Goal: Feedback & Contribution: Leave review/rating

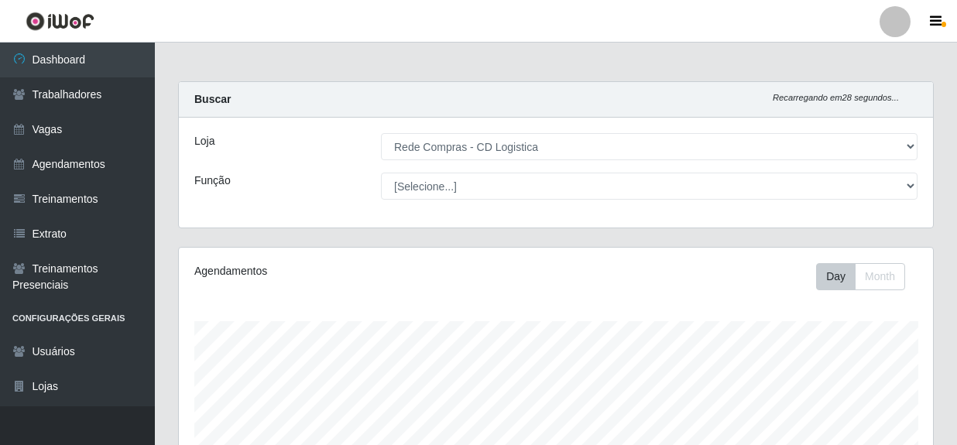
select select "429"
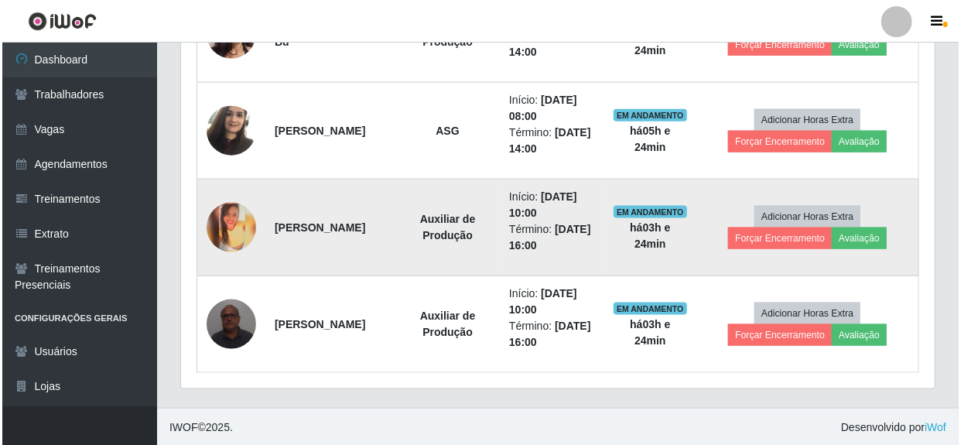
scroll to position [321, 754]
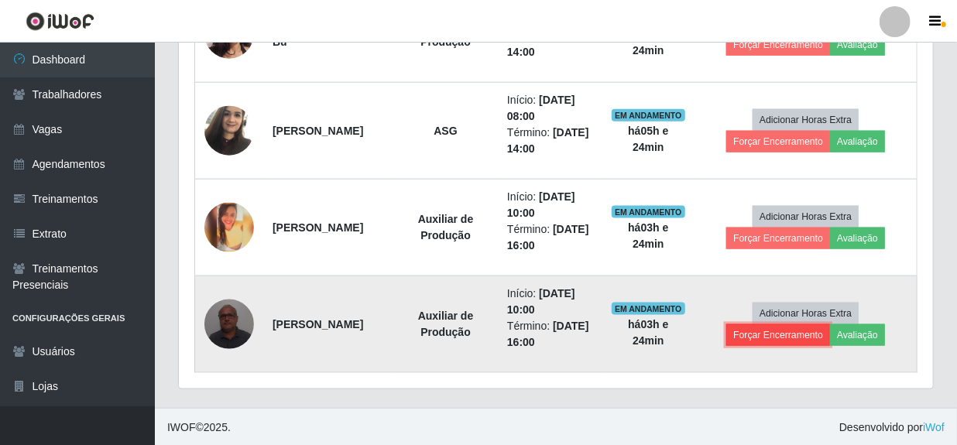
click at [767, 334] on button "Forçar Encerramento" at bounding box center [778, 335] width 104 height 22
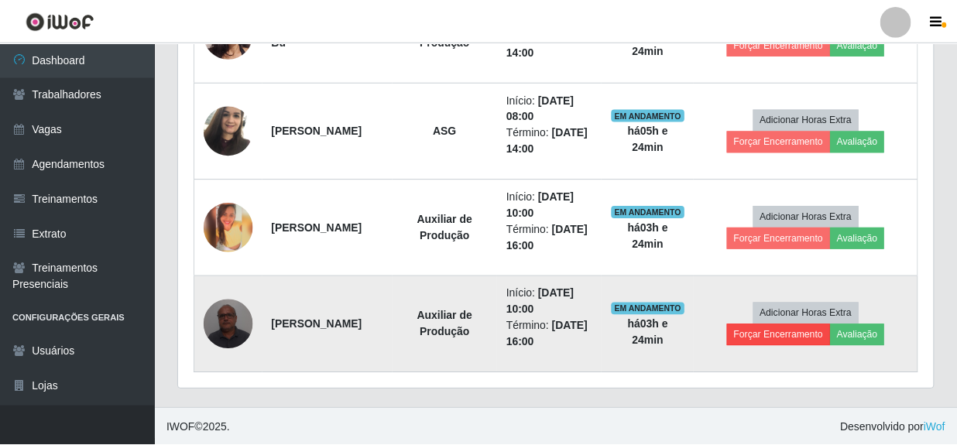
scroll to position [321, 747]
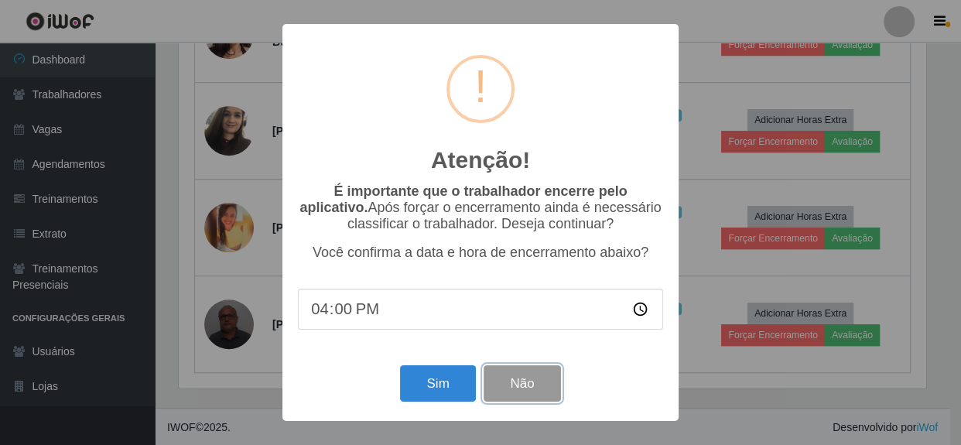
click at [533, 391] on button "Não" at bounding box center [522, 383] width 77 height 36
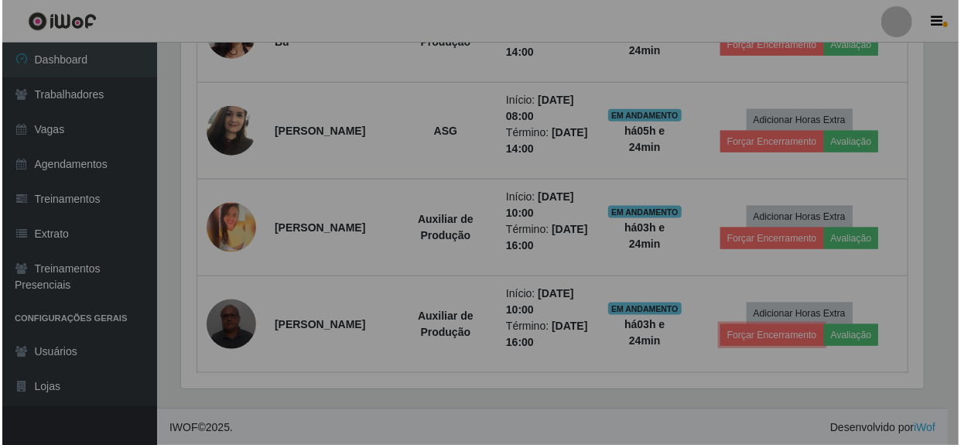
scroll to position [321, 754]
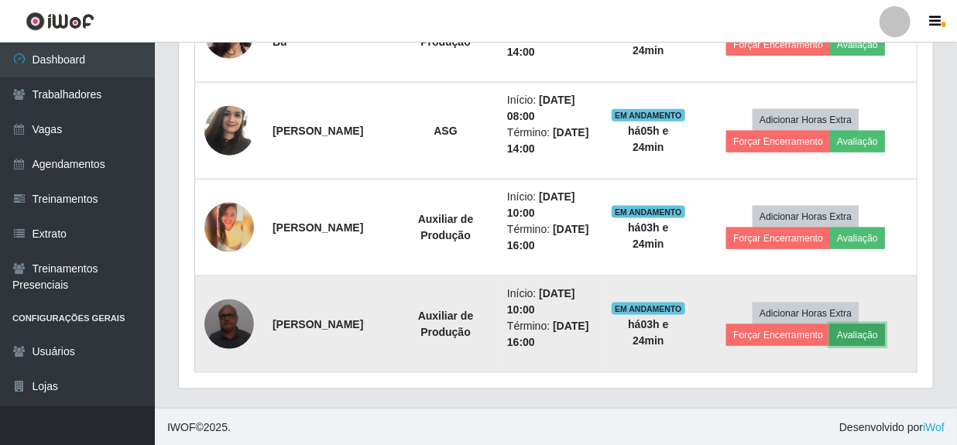
click at [872, 334] on button "Avaliação" at bounding box center [857, 335] width 55 height 22
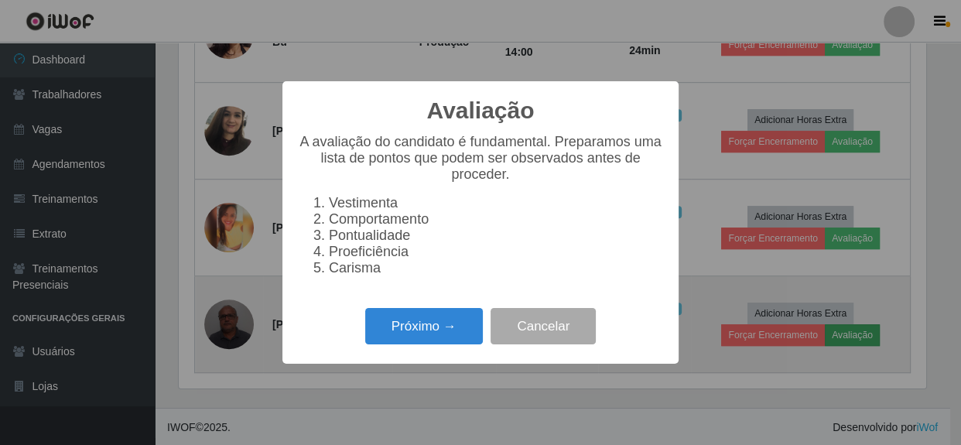
scroll to position [321, 747]
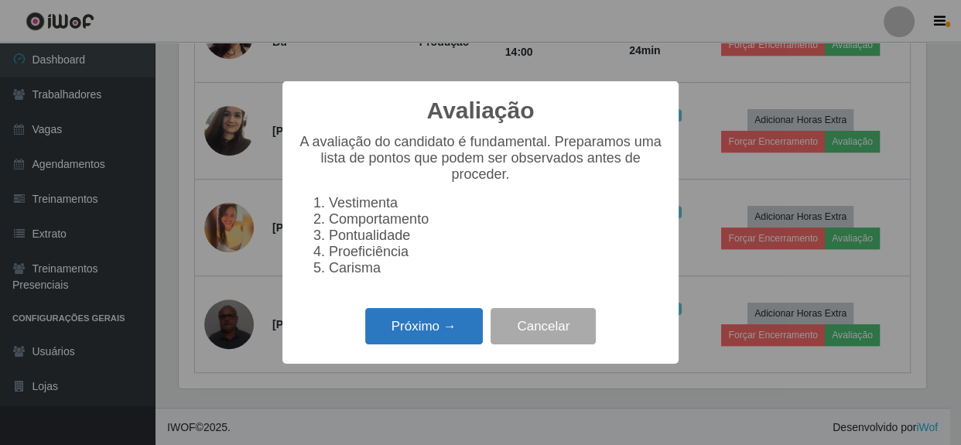
click at [399, 323] on button "Próximo →" at bounding box center [424, 326] width 118 height 36
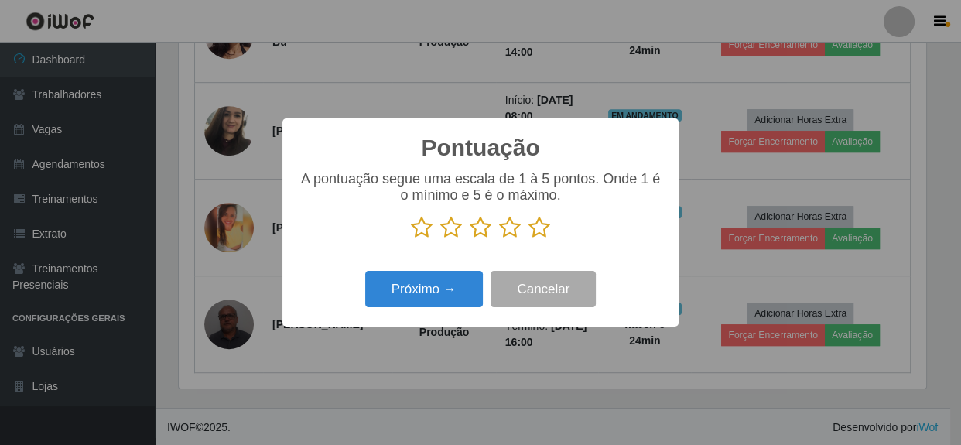
click at [537, 233] on icon at bounding box center [540, 227] width 22 height 23
click at [529, 239] on input "radio" at bounding box center [529, 239] width 0 height 0
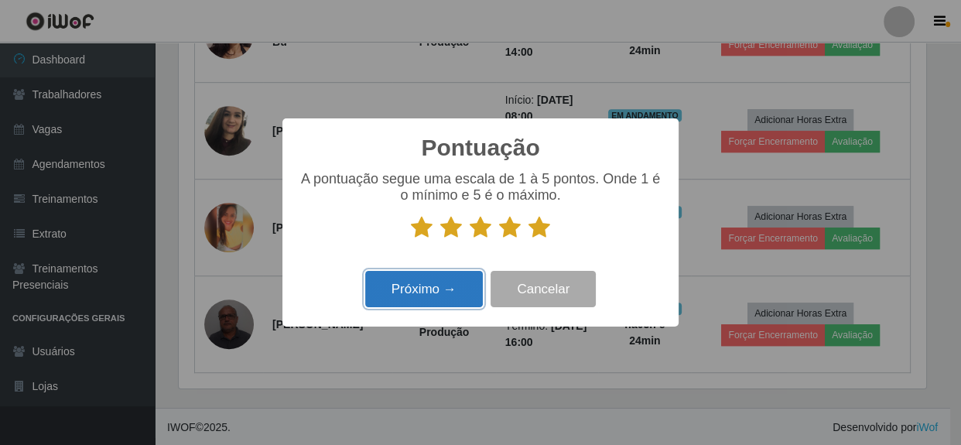
click at [453, 288] on button "Próximo →" at bounding box center [424, 289] width 118 height 36
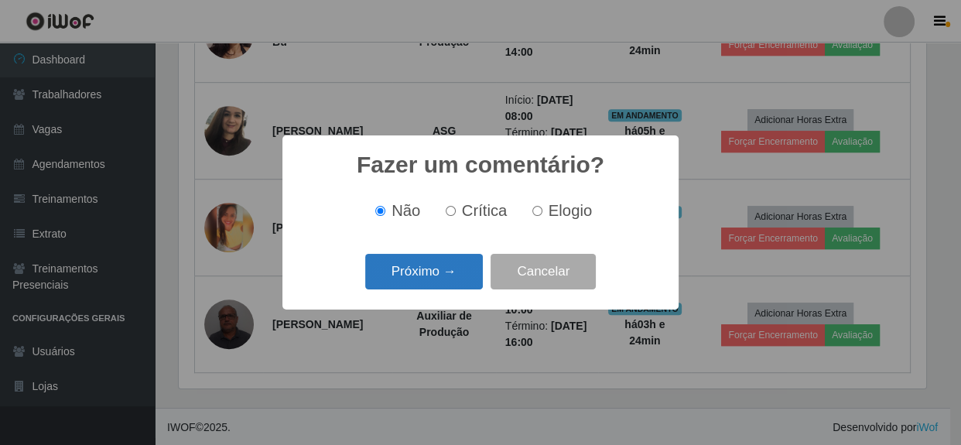
click at [453, 282] on button "Próximo →" at bounding box center [424, 272] width 118 height 36
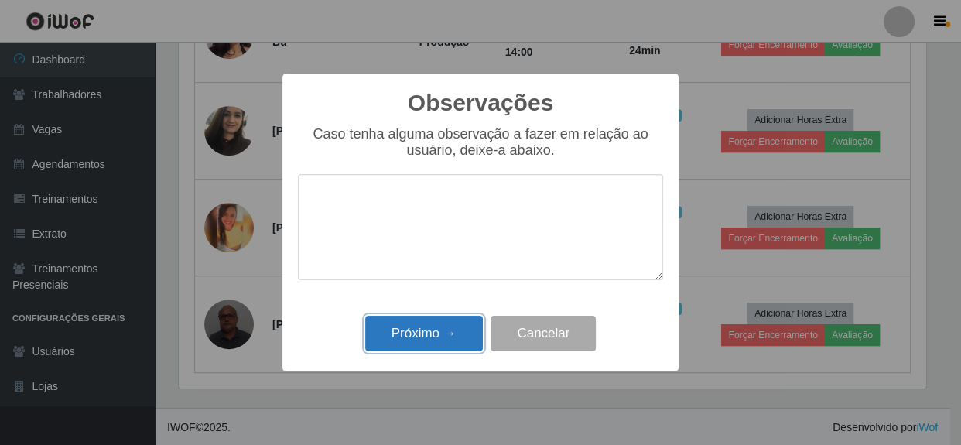
click at [460, 338] on button "Próximo →" at bounding box center [424, 334] width 118 height 36
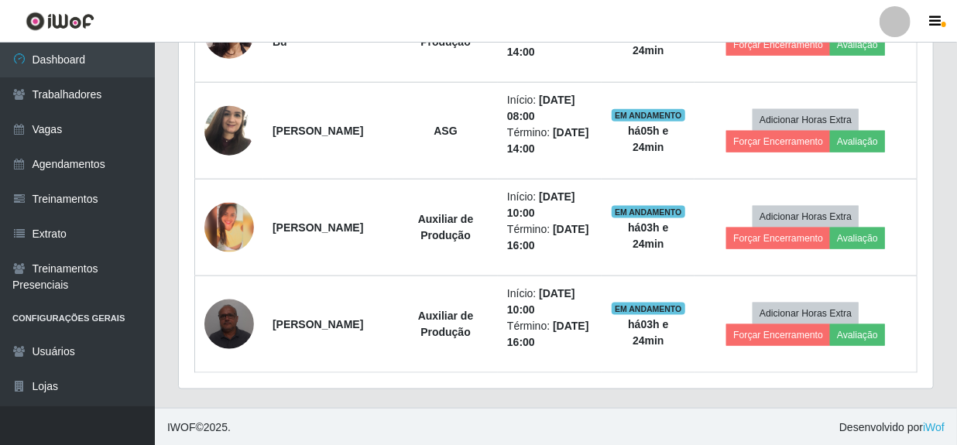
scroll to position [321, 754]
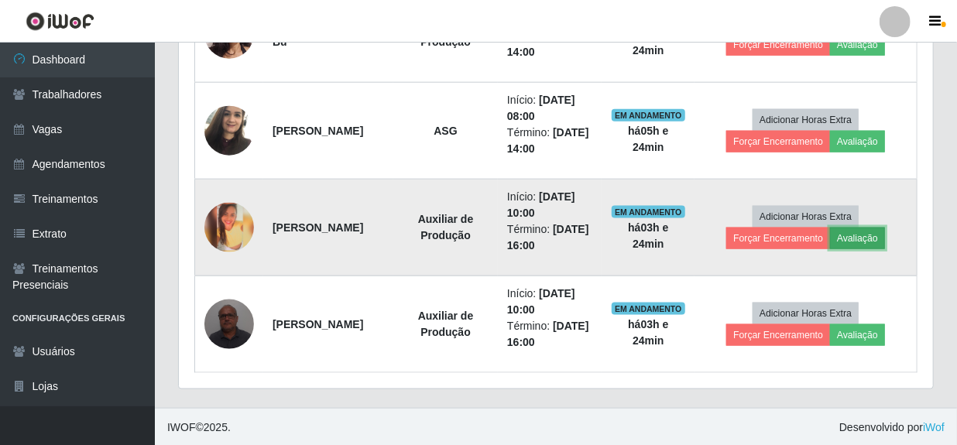
click at [867, 238] on button "Avaliação" at bounding box center [857, 239] width 55 height 22
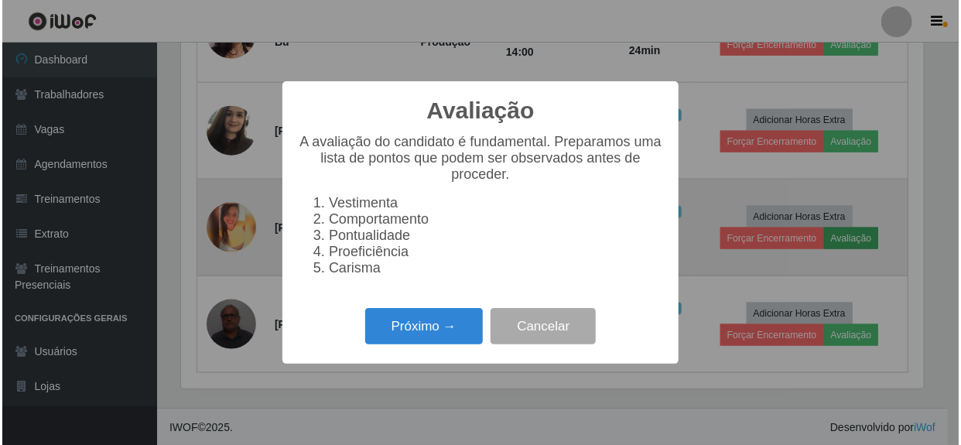
scroll to position [321, 747]
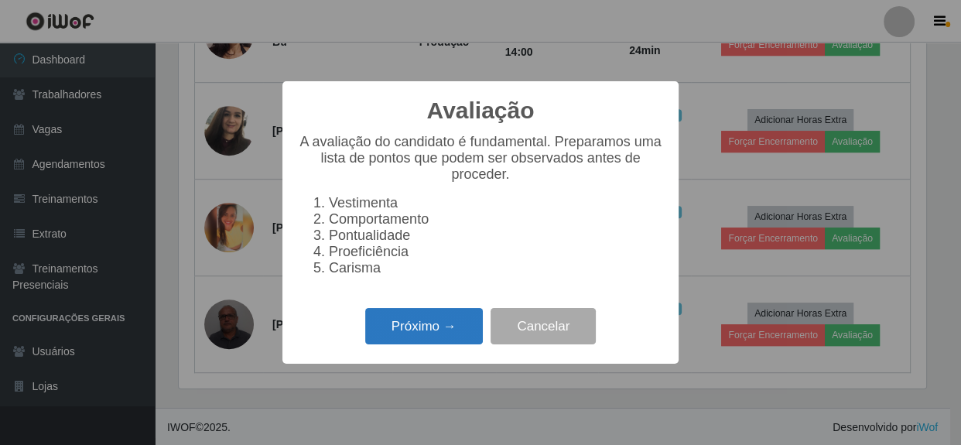
click at [426, 341] on button "Próximo →" at bounding box center [424, 326] width 118 height 36
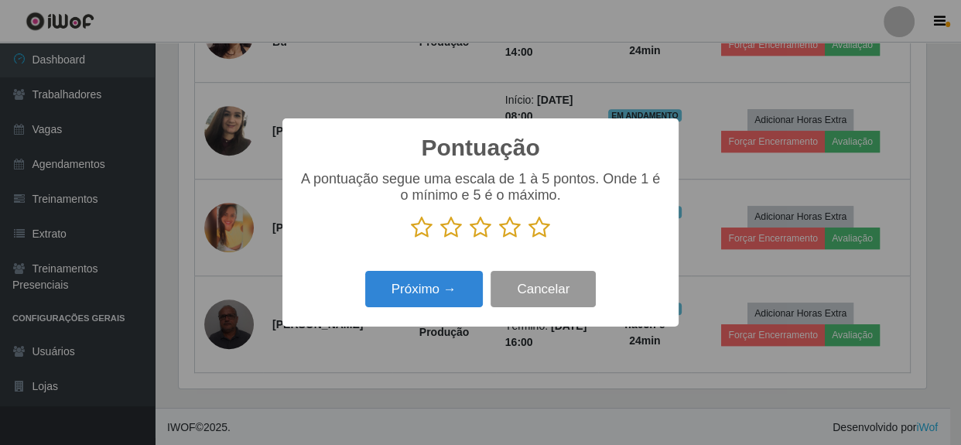
scroll to position [773562, 773134]
click at [546, 229] on icon at bounding box center [540, 227] width 22 height 23
click at [529, 239] on input "radio" at bounding box center [529, 239] width 0 height 0
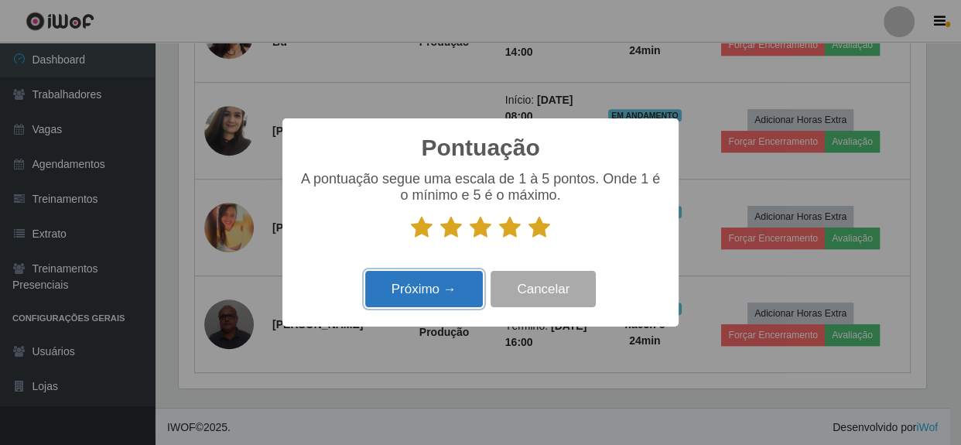
click at [447, 299] on button "Próximo →" at bounding box center [424, 289] width 118 height 36
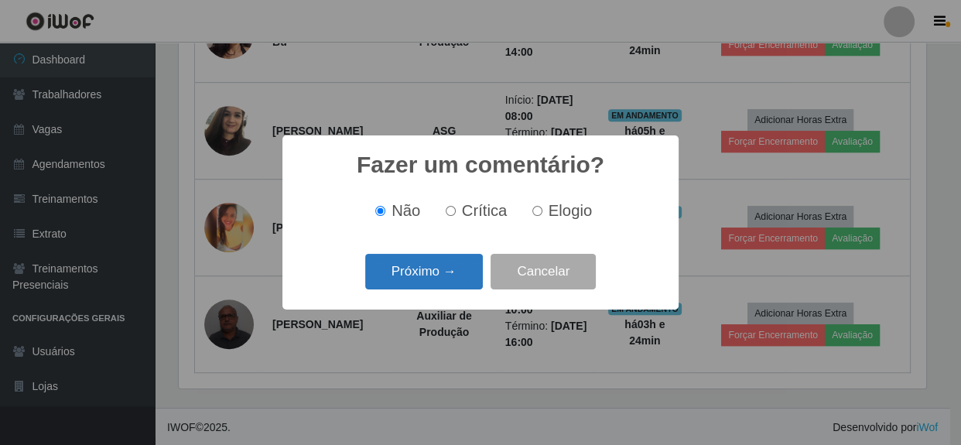
click at [460, 280] on button "Próximo →" at bounding box center [424, 272] width 118 height 36
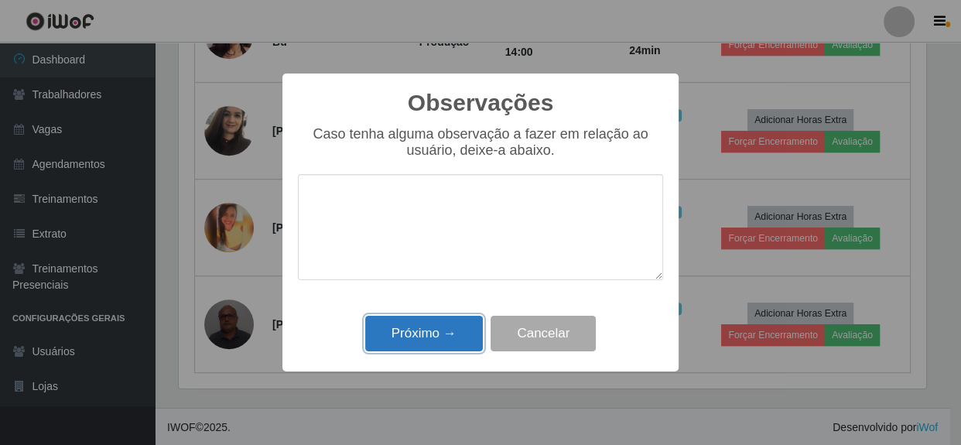
click at [460, 341] on button "Próximo →" at bounding box center [424, 334] width 118 height 36
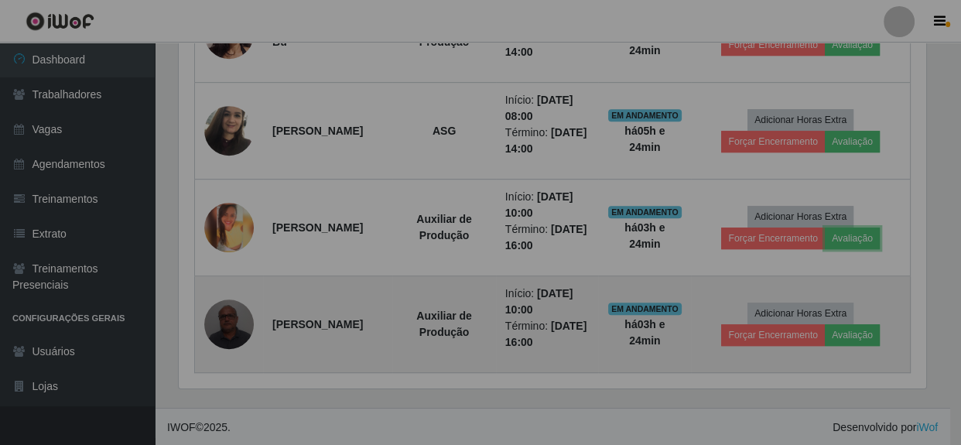
scroll to position [321, 754]
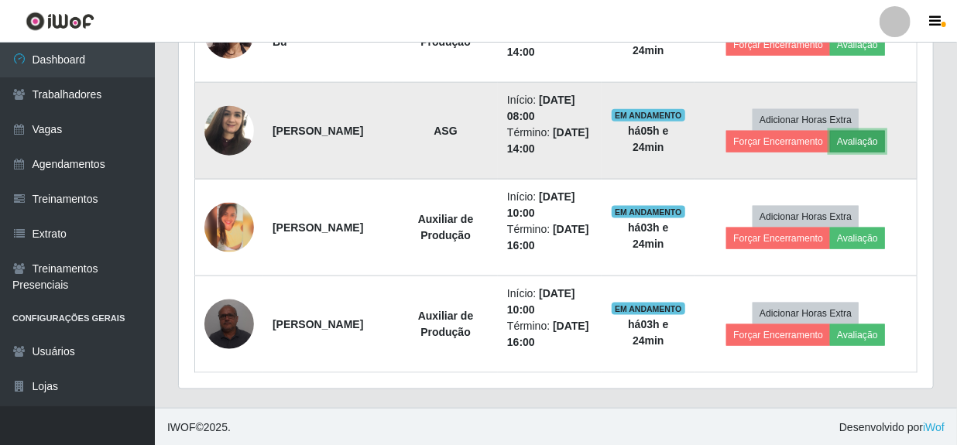
click at [864, 144] on button "Avaliação" at bounding box center [857, 142] width 55 height 22
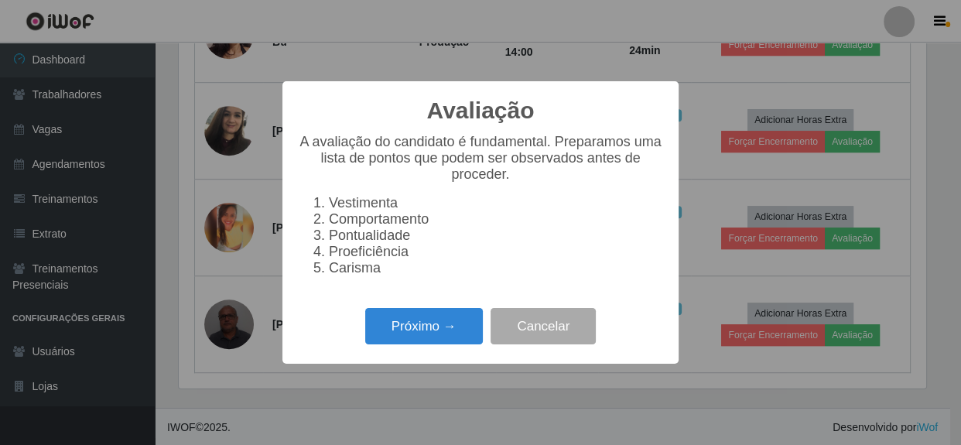
scroll to position [321, 747]
click at [436, 340] on button "Próximo →" at bounding box center [424, 326] width 118 height 36
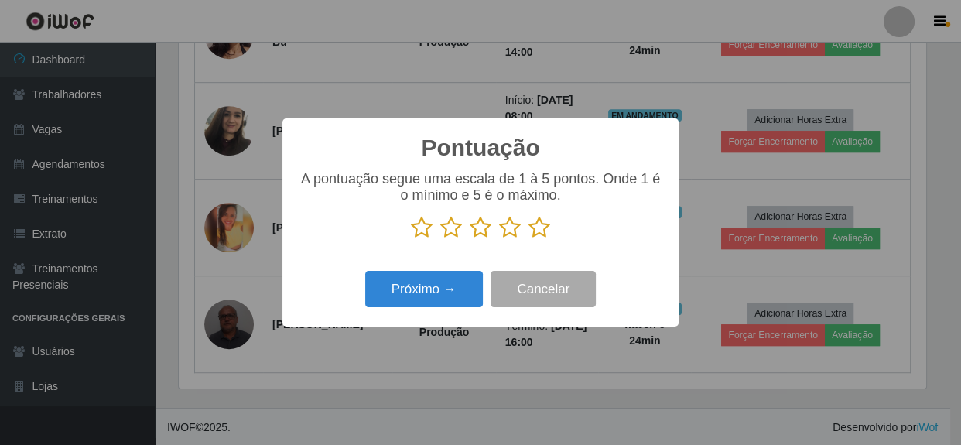
scroll to position [773562, 773134]
drag, startPoint x: 540, startPoint y: 227, endPoint x: 531, endPoint y: 234, distance: 12.1
click at [540, 228] on icon at bounding box center [540, 227] width 22 height 23
click at [529, 239] on input "radio" at bounding box center [529, 239] width 0 height 0
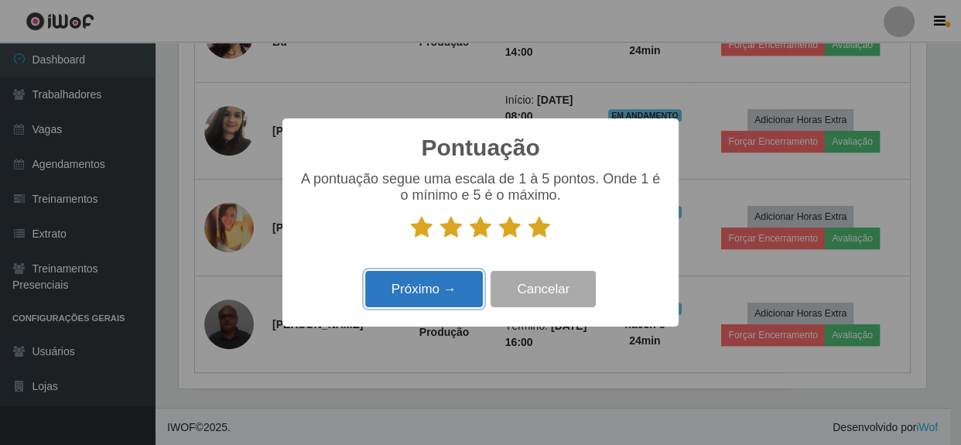
click at [426, 301] on button "Próximo →" at bounding box center [424, 289] width 118 height 36
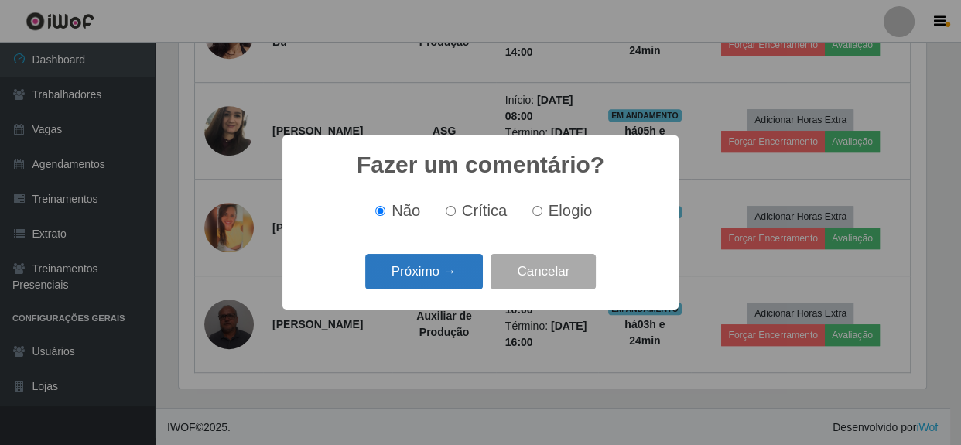
click at [432, 277] on button "Próximo →" at bounding box center [424, 272] width 118 height 36
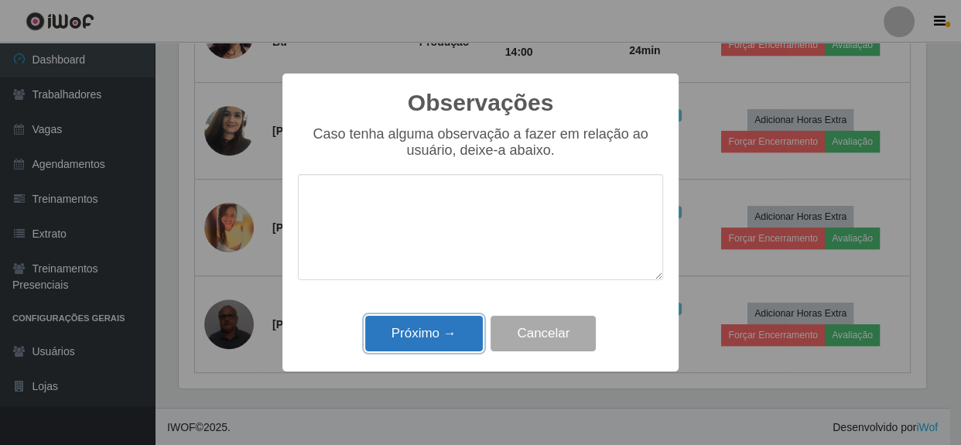
click at [447, 347] on button "Próximo →" at bounding box center [424, 334] width 118 height 36
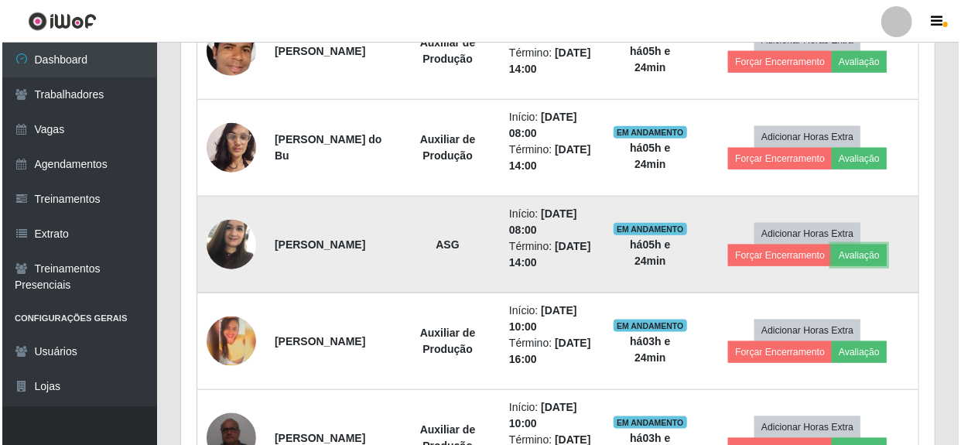
scroll to position [649, 0]
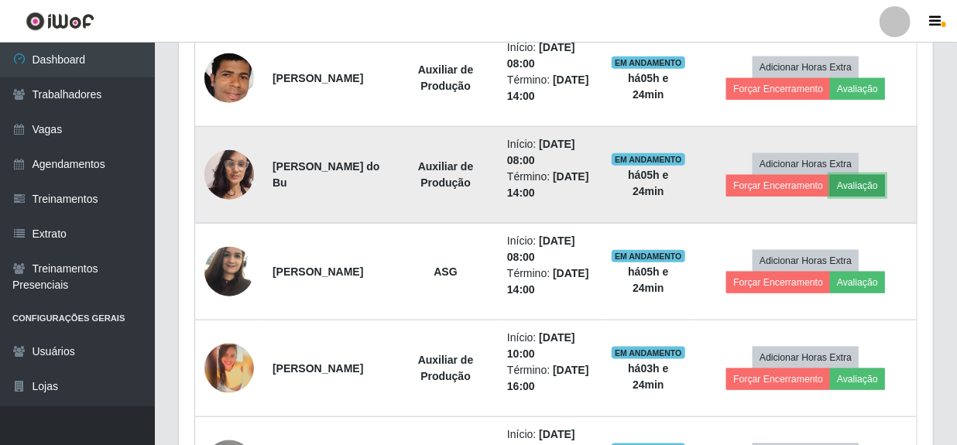
click at [857, 187] on button "Avaliação" at bounding box center [857, 186] width 55 height 22
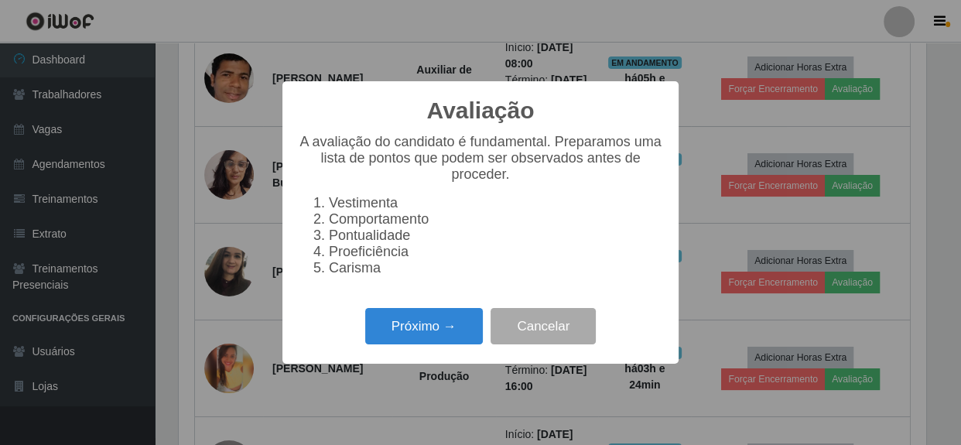
scroll to position [321, 747]
click at [419, 340] on button "Próximo →" at bounding box center [424, 326] width 118 height 36
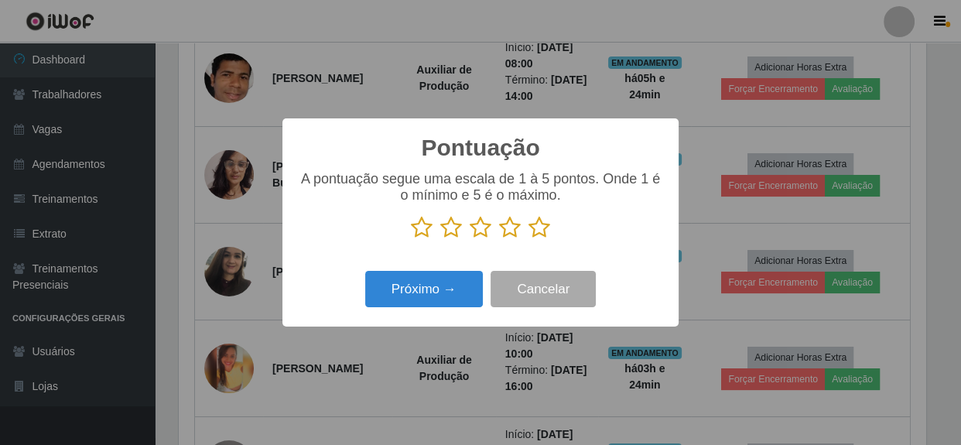
drag, startPoint x: 538, startPoint y: 232, endPoint x: 499, endPoint y: 255, distance: 45.1
click at [535, 234] on icon at bounding box center [540, 227] width 22 height 23
click at [529, 239] on input "radio" at bounding box center [529, 239] width 0 height 0
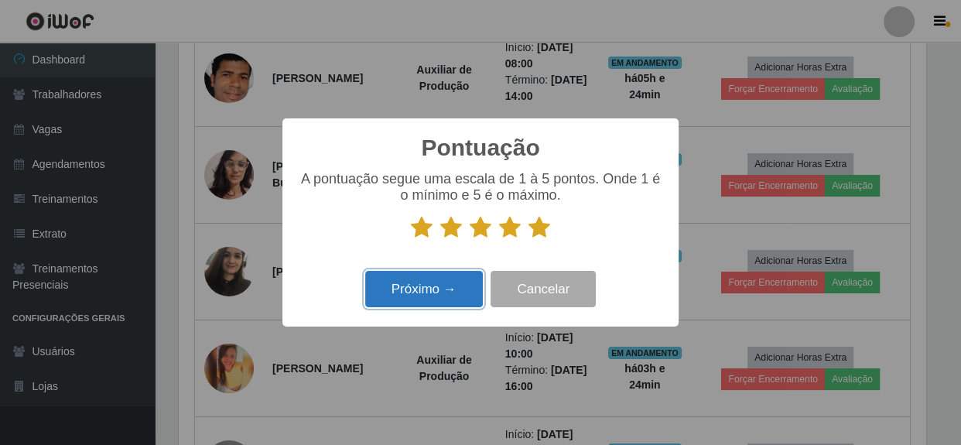
click at [421, 299] on button "Próximo →" at bounding box center [424, 289] width 118 height 36
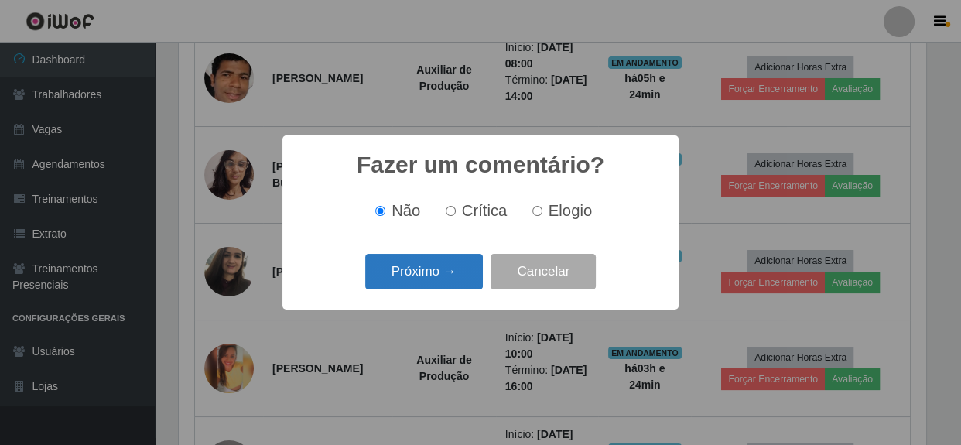
click at [443, 275] on button "Próximo →" at bounding box center [424, 272] width 118 height 36
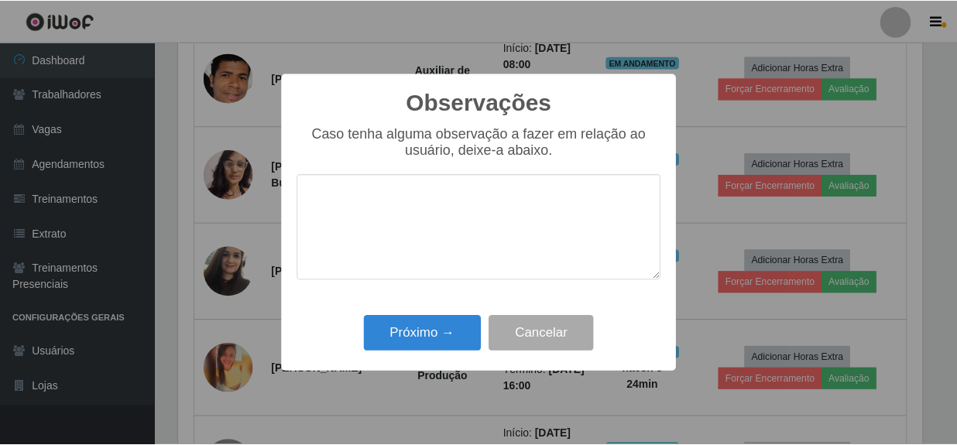
scroll to position [0, 0]
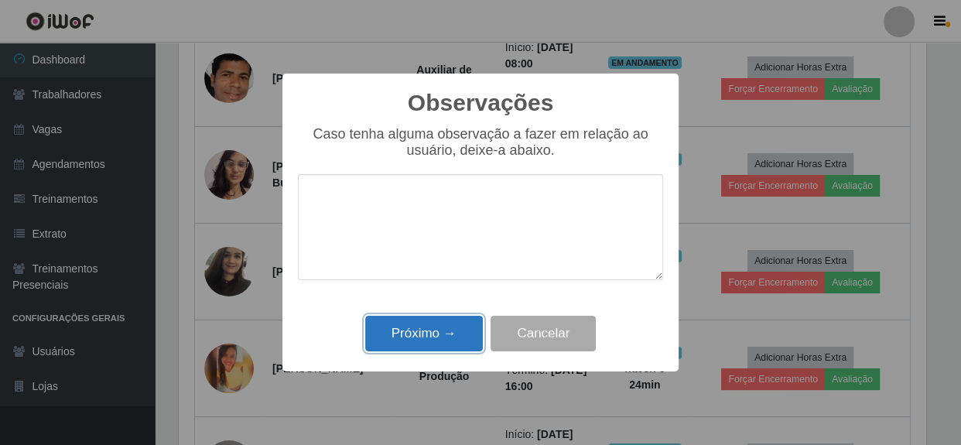
click at [440, 332] on button "Próximo →" at bounding box center [424, 334] width 118 height 36
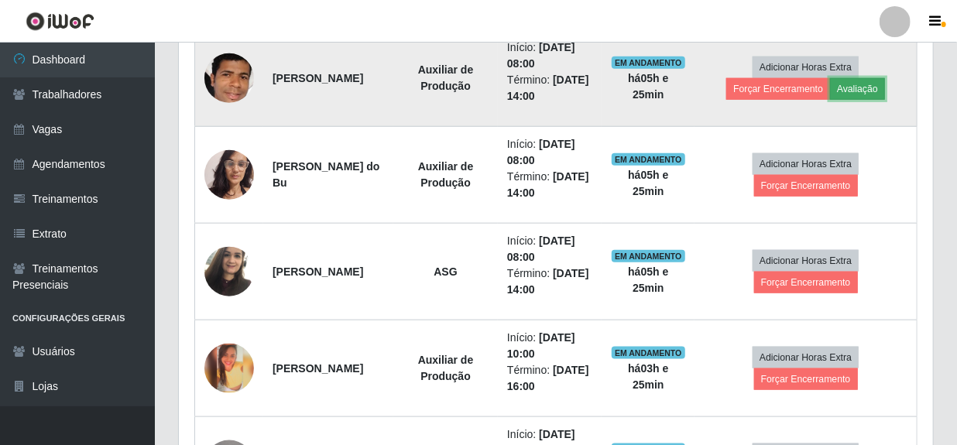
click at [848, 84] on button "Avaliação" at bounding box center [857, 89] width 55 height 22
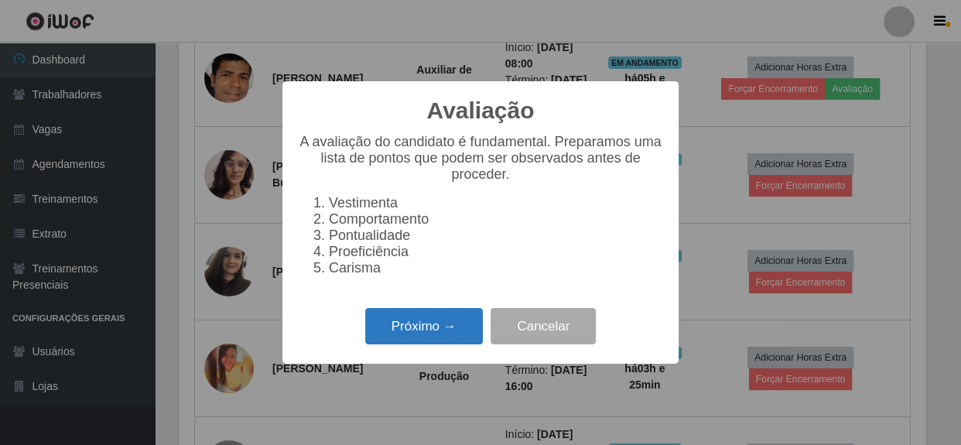
click at [436, 343] on button "Próximo →" at bounding box center [424, 326] width 118 height 36
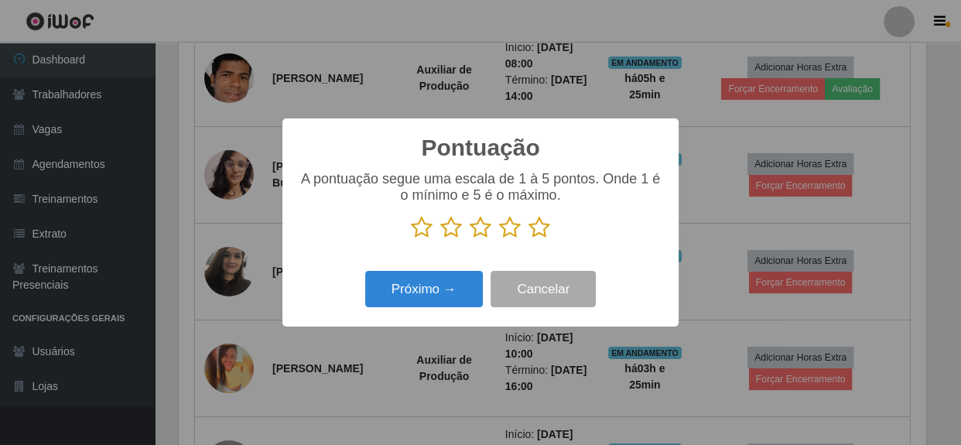
click at [538, 231] on icon at bounding box center [540, 227] width 22 height 23
click at [529, 239] on input "radio" at bounding box center [529, 239] width 0 height 0
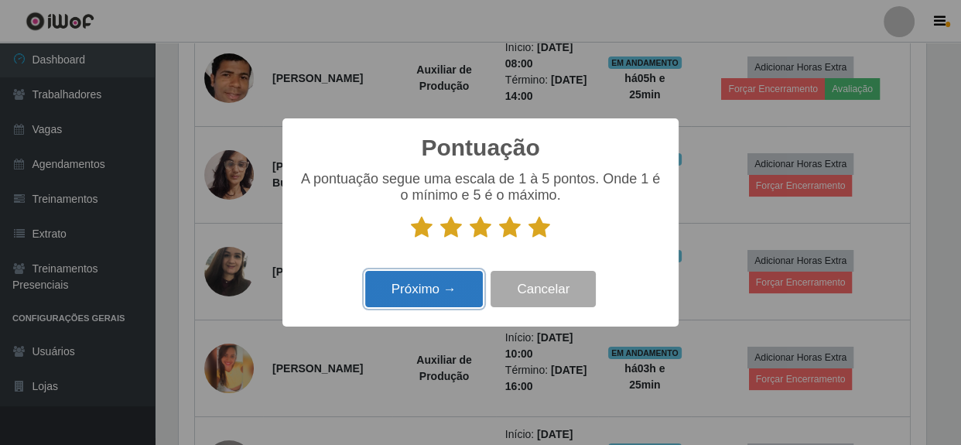
click at [450, 293] on button "Próximo →" at bounding box center [424, 289] width 118 height 36
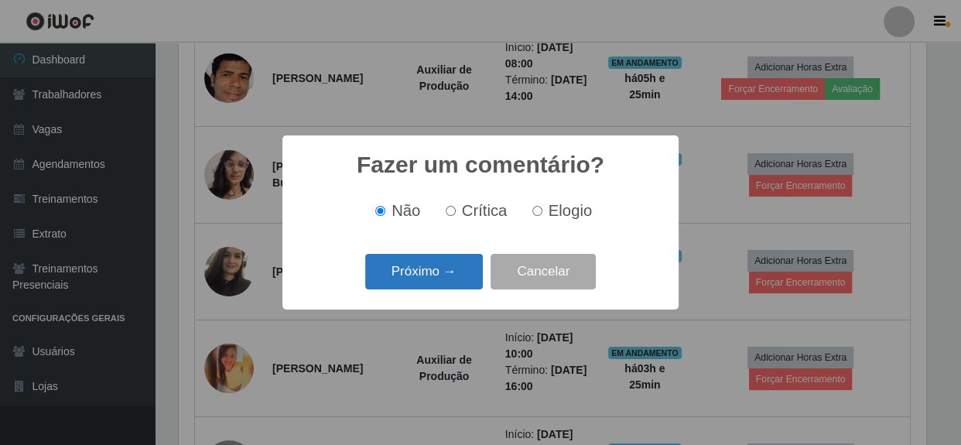
click at [447, 286] on button "Próximo →" at bounding box center [424, 272] width 118 height 36
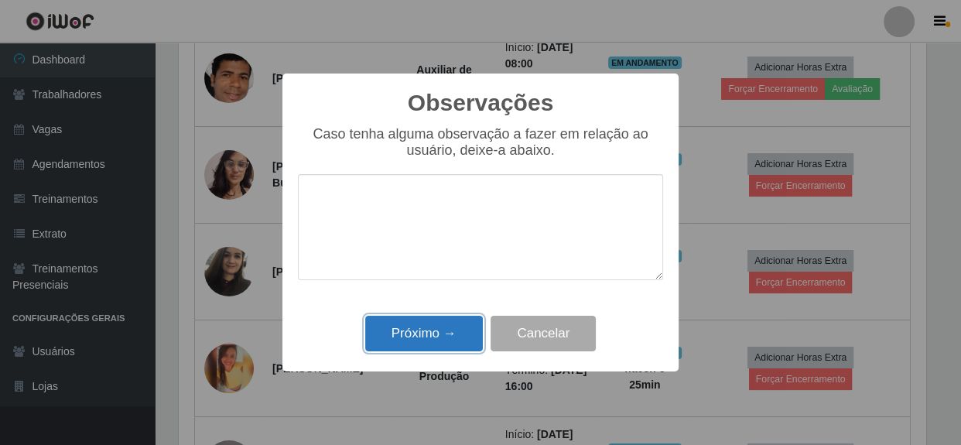
click at [441, 337] on button "Próximo →" at bounding box center [424, 334] width 118 height 36
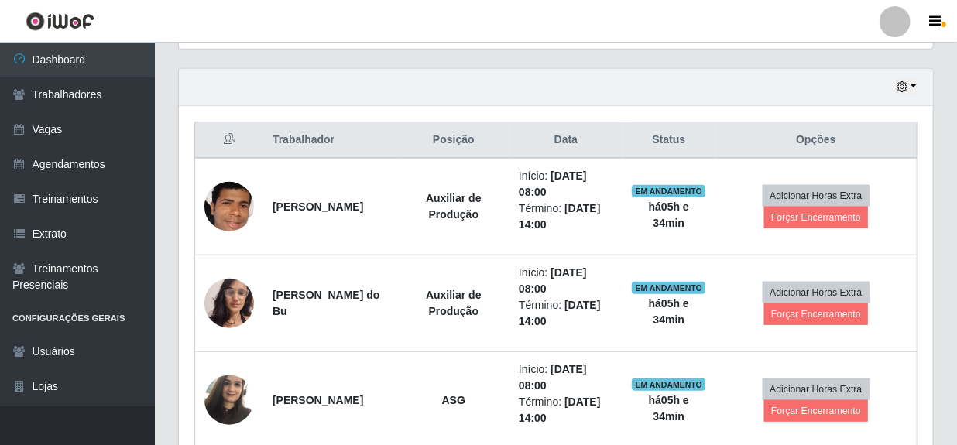
scroll to position [508, 0]
